Goal: Task Accomplishment & Management: Manage account settings

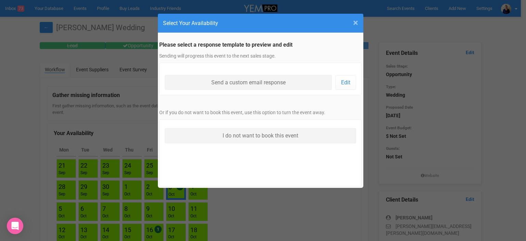
click at [355, 23] on span "×" at bounding box center [355, 22] width 5 height 11
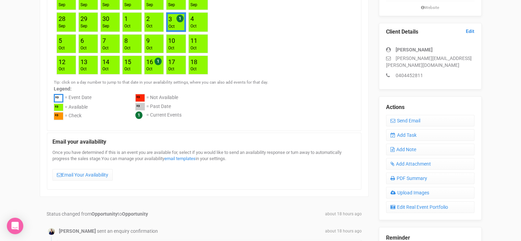
scroll to position [171, 0]
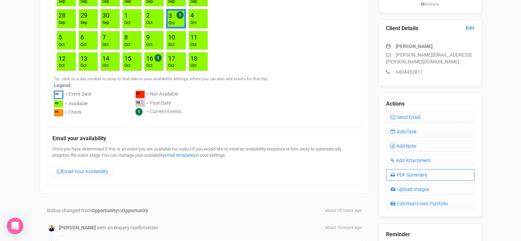
click at [423, 169] on link "PDF Summary" at bounding box center [430, 175] width 88 height 12
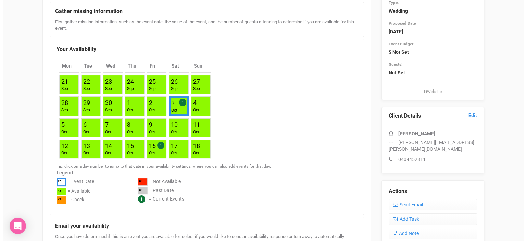
scroll to position [0, 0]
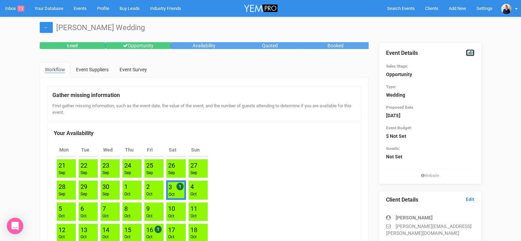
click at [468, 52] on link "Edit" at bounding box center [469, 52] width 9 height 7
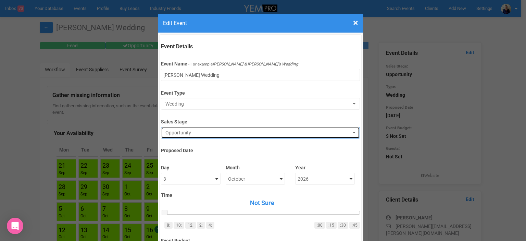
click at [195, 130] on span "Opportunity" at bounding box center [257, 132] width 185 height 7
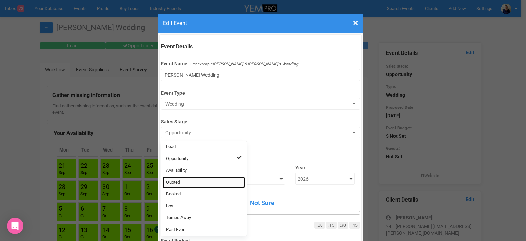
click at [180, 183] on link "Quoted" at bounding box center [204, 182] width 82 height 12
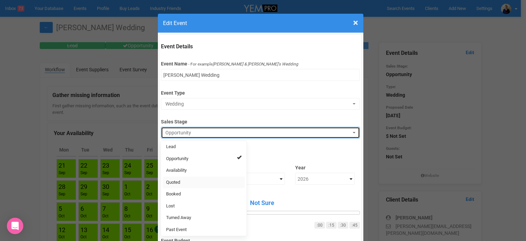
select select "9"
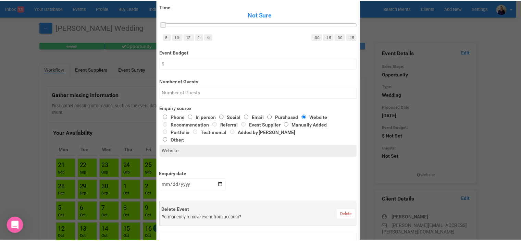
scroll to position [240, 0]
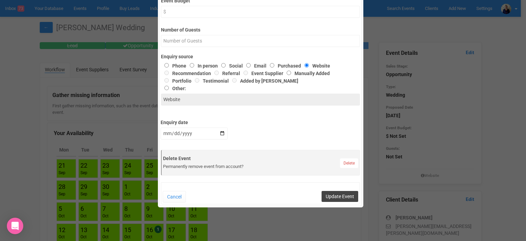
click at [336, 201] on button "Update Event" at bounding box center [339, 196] width 37 height 11
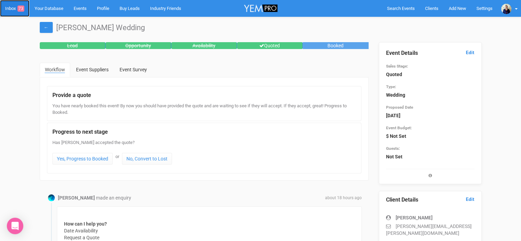
click at [10, 7] on link "Inbox 73" at bounding box center [14, 8] width 29 height 17
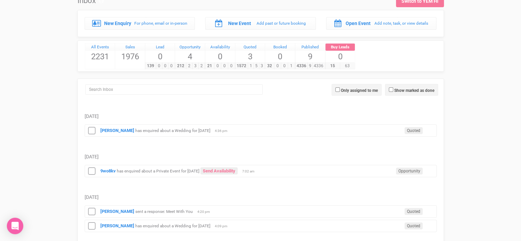
scroll to position [68, 0]
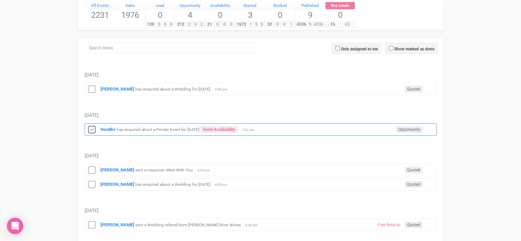
click at [92, 128] on icon at bounding box center [92, 129] width 10 height 9
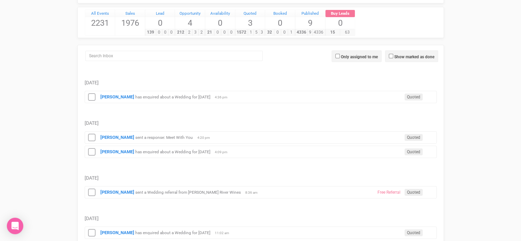
scroll to position [0, 0]
